Goal: Navigation & Orientation: Find specific page/section

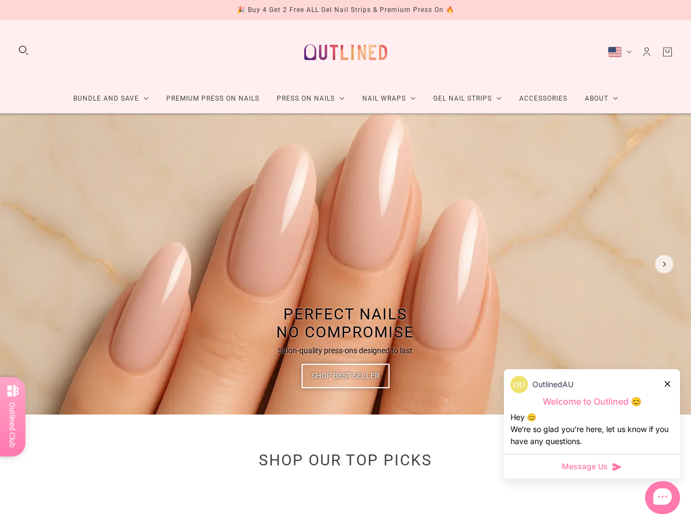
click at [345, 263] on img at bounding box center [345, 264] width 691 height 301
click at [345, 7] on div "🎉 Buy 4 Get 2 Free ALL Gel Nail Strips & Premium Press On 🔥" at bounding box center [346, 1] width 218 height 11
click at [24, 51] on button "Search" at bounding box center [24, 50] width 12 height 12
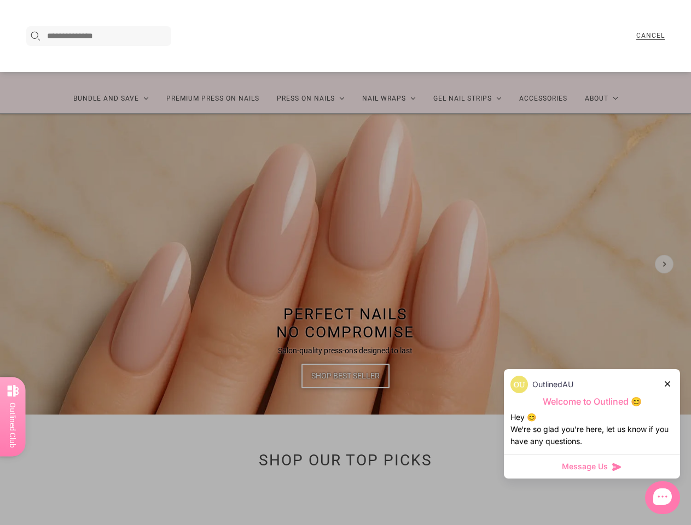
click at [115, 98] on div at bounding box center [345, 262] width 691 height 525
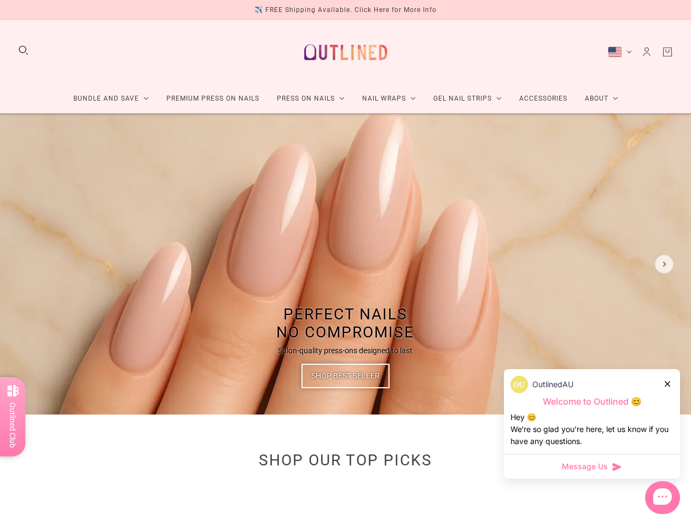
click at [466, 98] on link "Gel Nail Strips" at bounding box center [468, 98] width 86 height 29
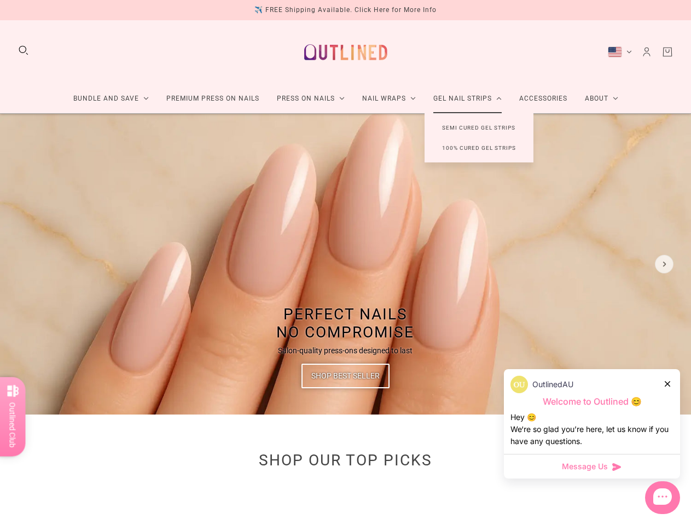
click at [596, 98] on link "About" at bounding box center [601, 98] width 51 height 29
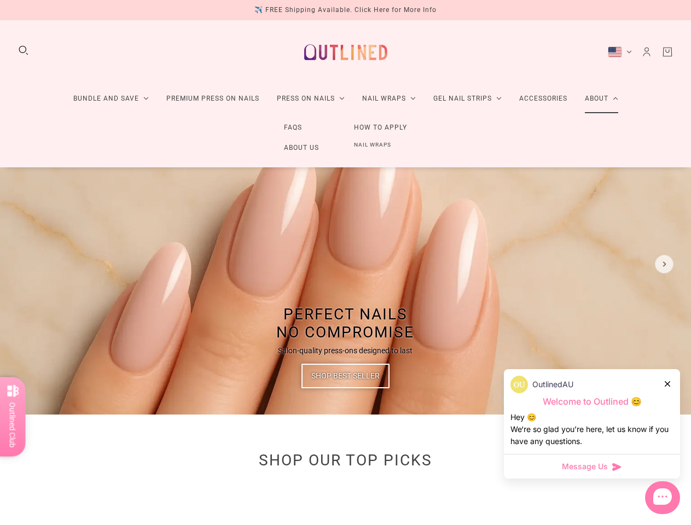
click at [620, 53] on div "[GEOGRAPHIC_DATA] (USD $)" at bounding box center [615, 52] width 14 height 11
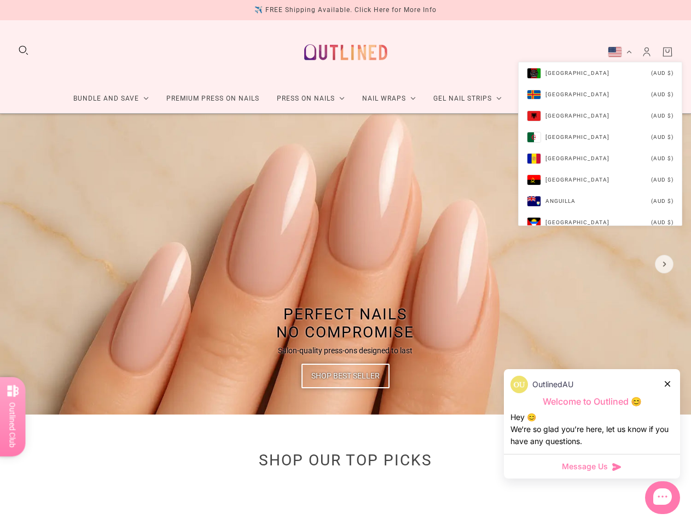
click at [596, 80] on div "Bundle and Save Press On Nail Bundles Press On Nails Bundles Kids Press On Nail…" at bounding box center [345, 67] width 691 height 94
